Goal: Information Seeking & Learning: Learn about a topic

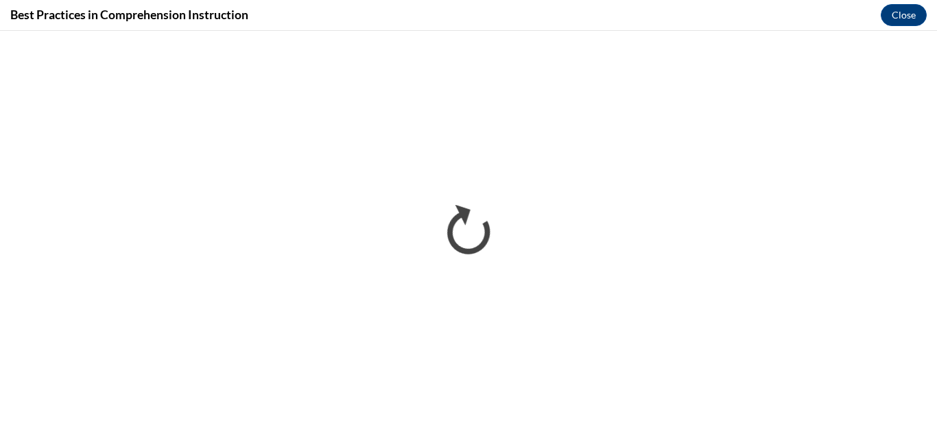
scroll to position [1227, 0]
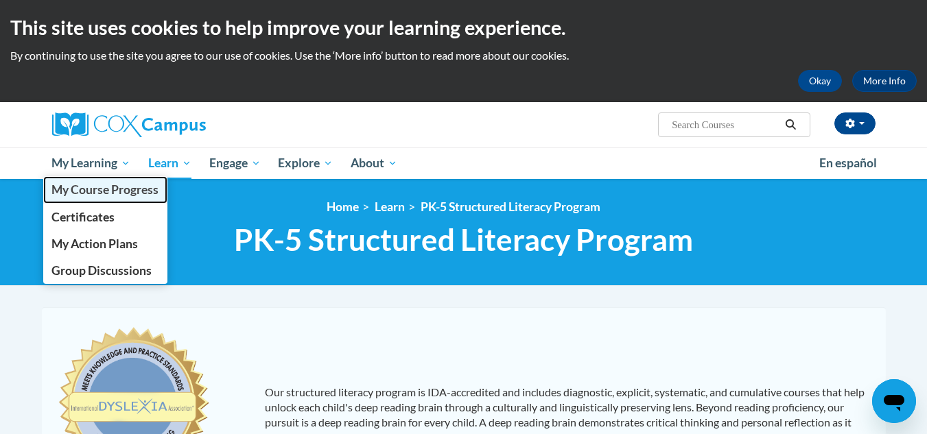
click at [104, 192] on span "My Course Progress" at bounding box center [104, 189] width 107 height 14
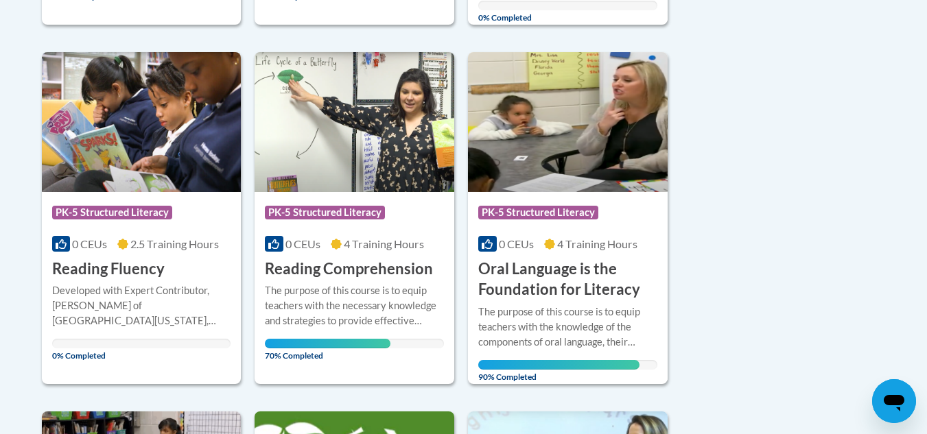
scroll to position [637, 0]
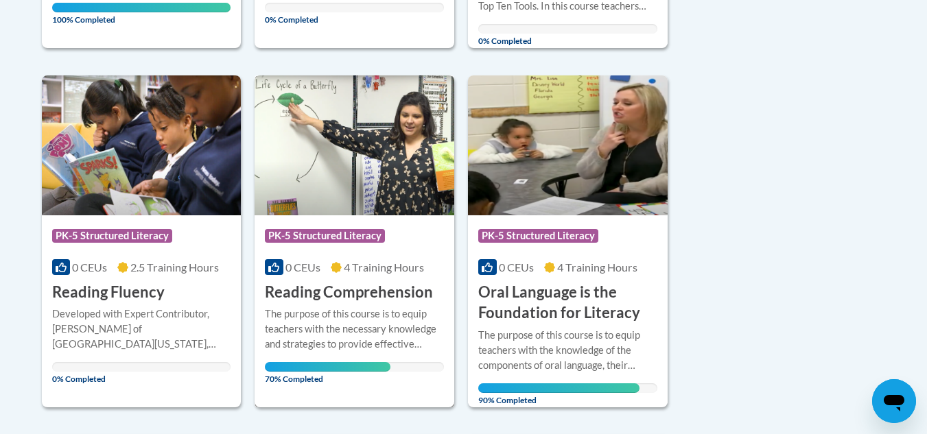
click at [355, 165] on img at bounding box center [355, 145] width 200 height 140
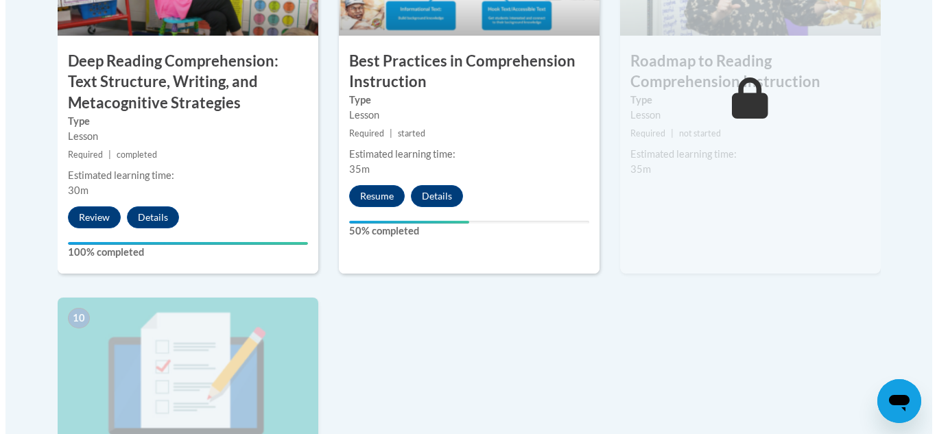
scroll to position [1319, 0]
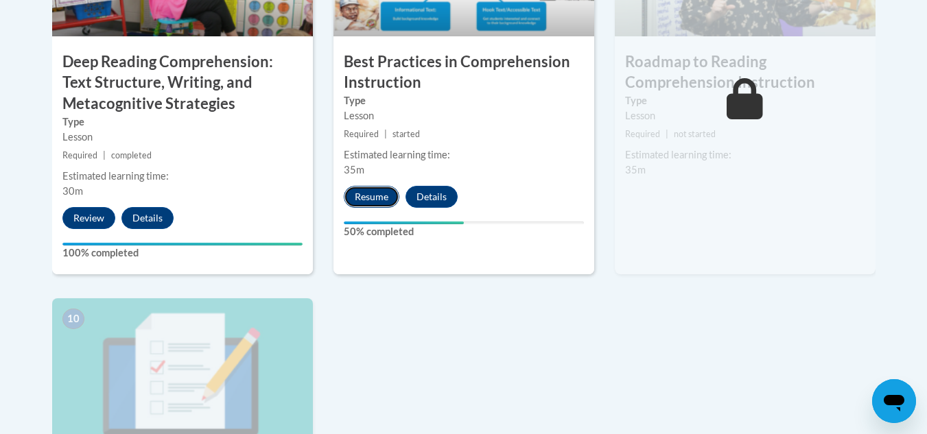
click at [383, 198] on button "Resume" at bounding box center [372, 197] width 56 height 22
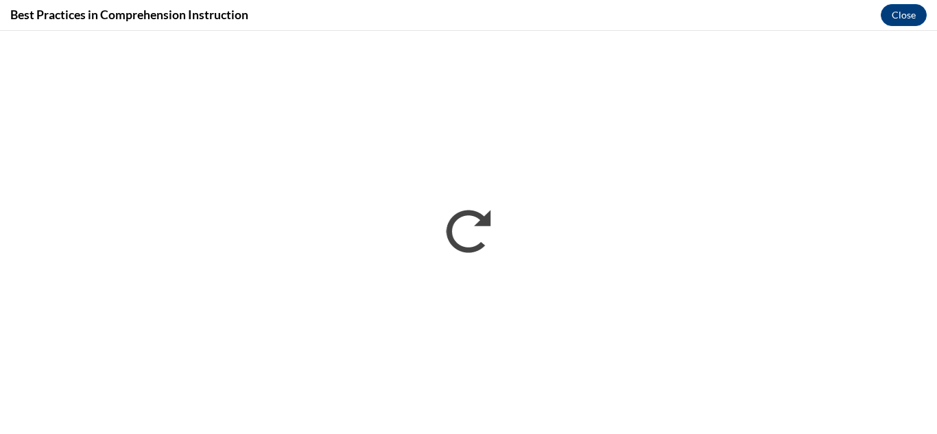
scroll to position [0, 0]
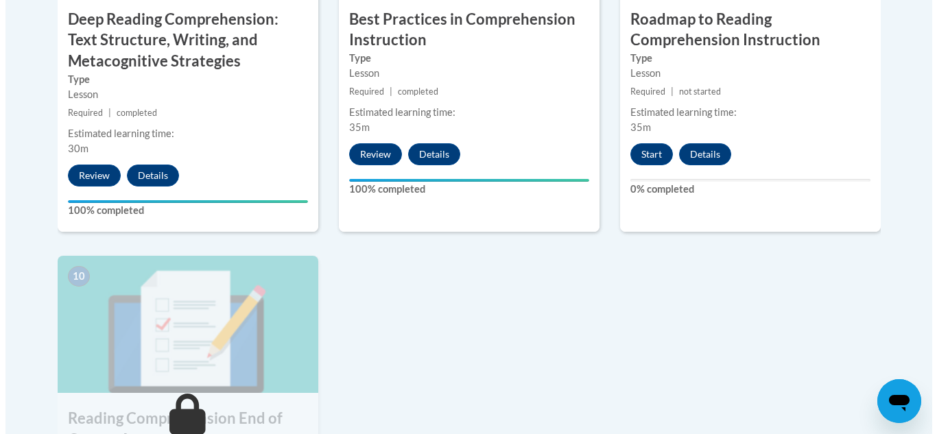
scroll to position [1361, 0]
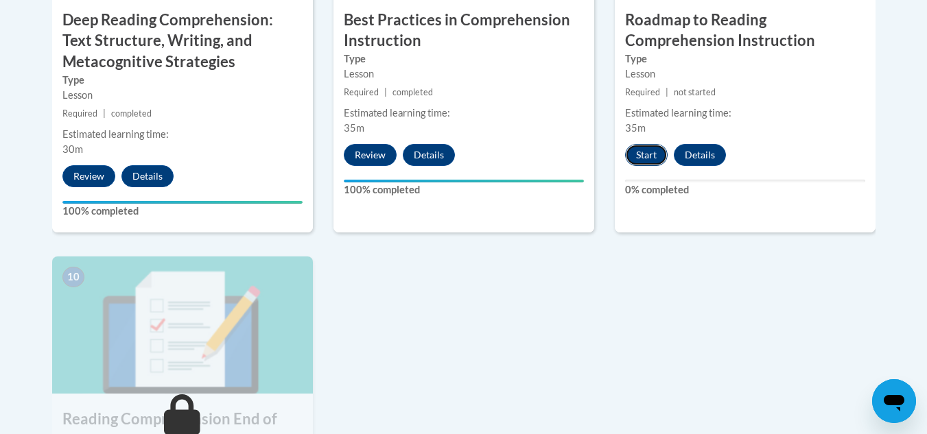
click at [637, 154] on button "Start" at bounding box center [646, 155] width 43 height 22
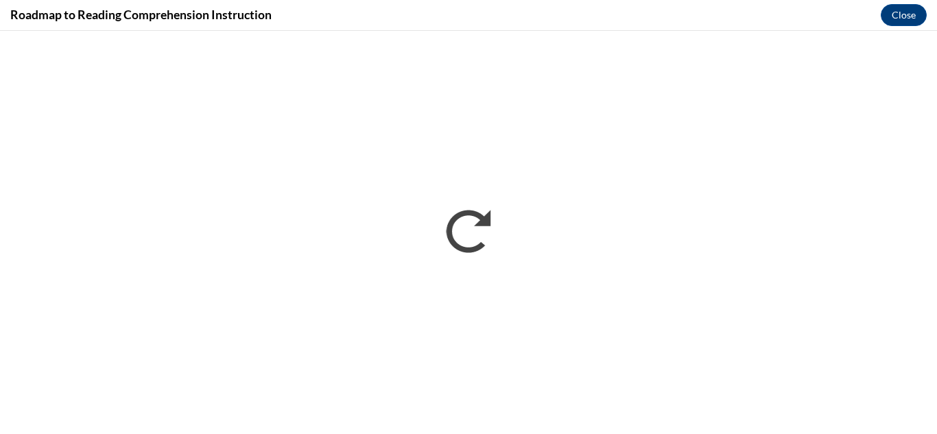
scroll to position [0, 0]
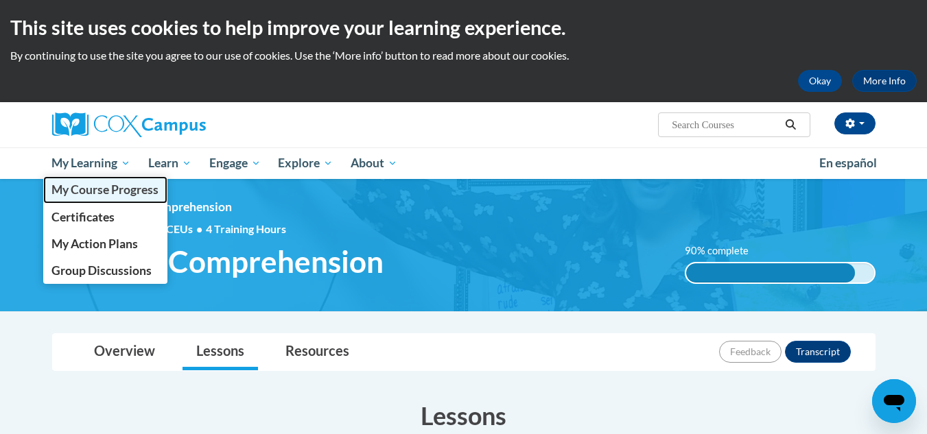
click at [86, 191] on span "My Course Progress" at bounding box center [104, 189] width 107 height 14
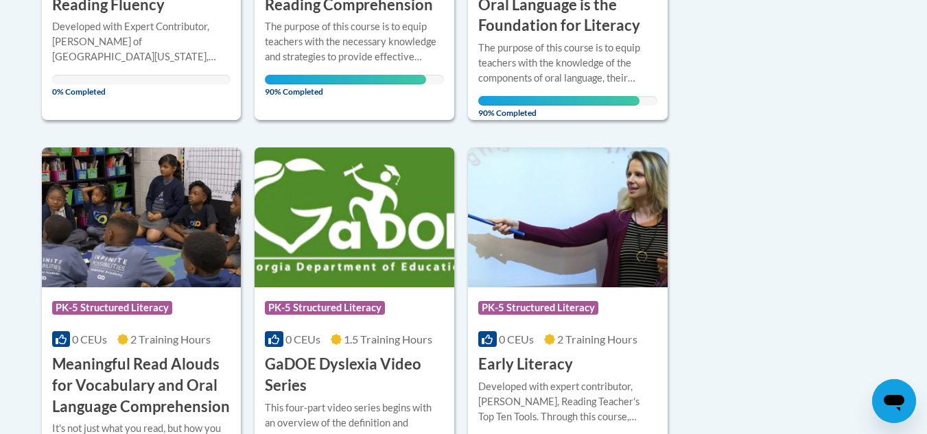
scroll to position [922, 0]
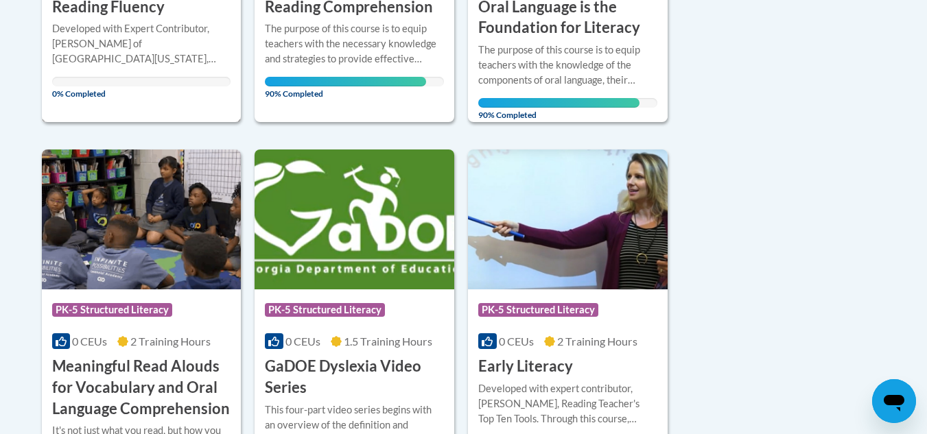
click at [132, 66] on div "Developed with Expert Contributor, Dr. Laura Rhinehart of University California…" at bounding box center [141, 43] width 179 height 45
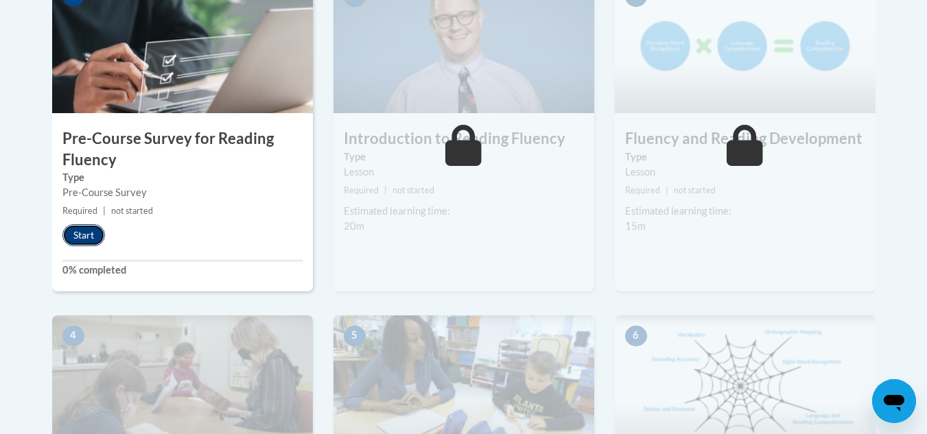
click at [87, 245] on button "Start" at bounding box center [83, 235] width 43 height 22
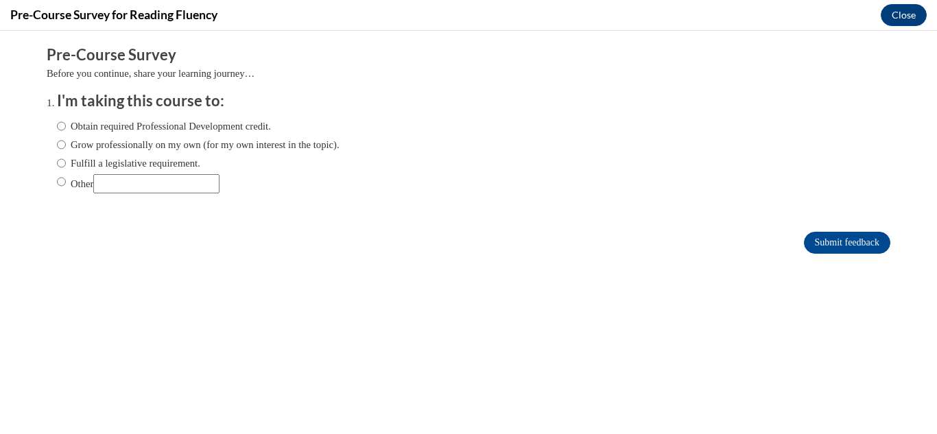
click at [198, 84] on div "Pre-Course Survey Before you continue, share your learning journey… I'm taking …" at bounding box center [469, 130] width 844 height 170
click at [165, 168] on label "Fulfill a legislative requirement." at bounding box center [128, 163] width 143 height 15
click at [66, 168] on input "Fulfill a legislative requirement." at bounding box center [61, 163] width 9 height 15
radio input "true"
click at [813, 246] on input "Submit feedback" at bounding box center [847, 243] width 86 height 22
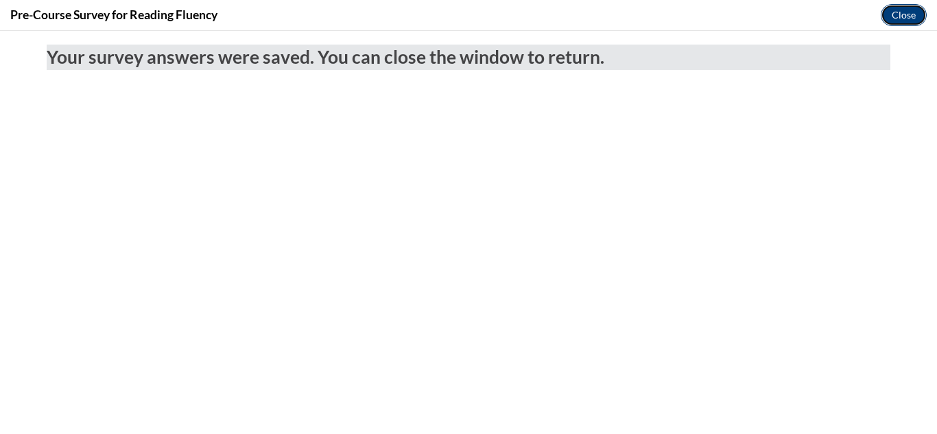
click at [902, 19] on button "Close" at bounding box center [904, 15] width 46 height 22
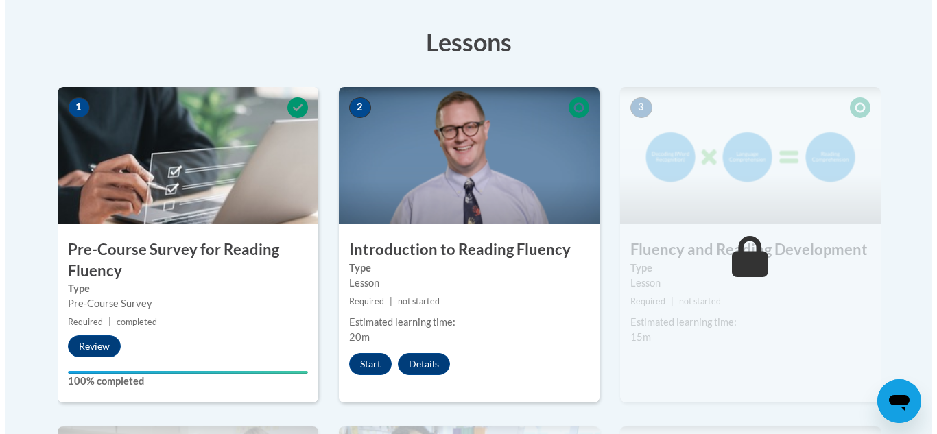
scroll to position [373, 0]
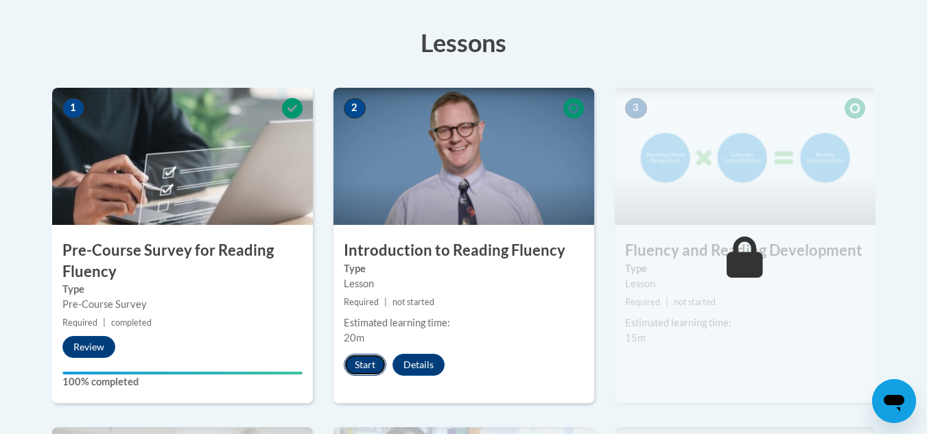
click at [378, 368] on button "Start" at bounding box center [365, 365] width 43 height 22
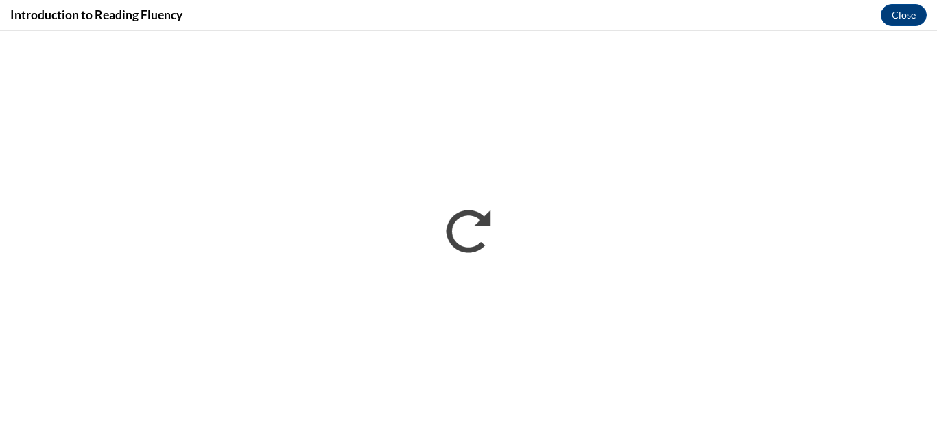
scroll to position [0, 0]
